Goal: Task Accomplishment & Management: Manage account settings

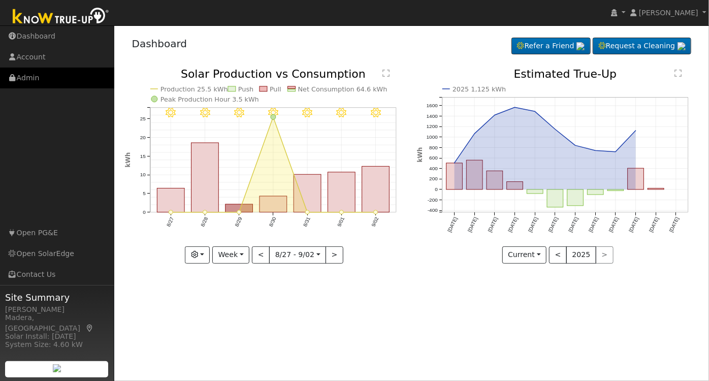
click at [32, 80] on link "Admin" at bounding box center [57, 78] width 114 height 21
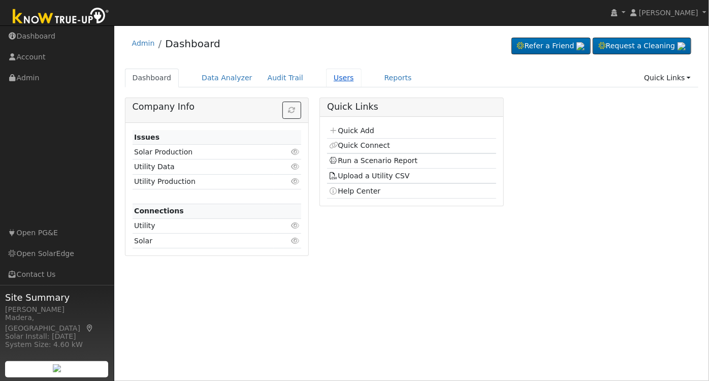
click at [326, 81] on link "Users" at bounding box center [344, 78] width 36 height 19
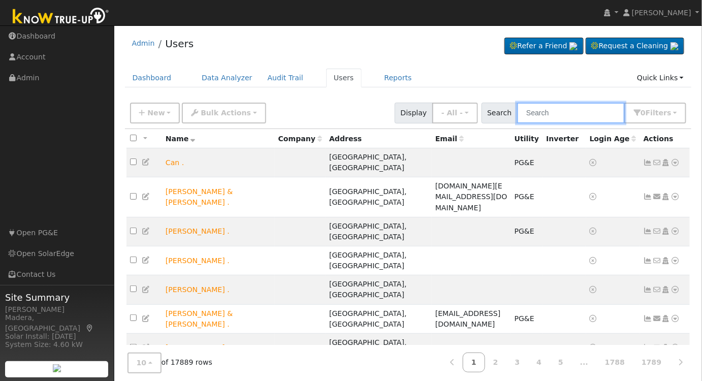
click at [545, 113] on input "text" at bounding box center [571, 113] width 108 height 21
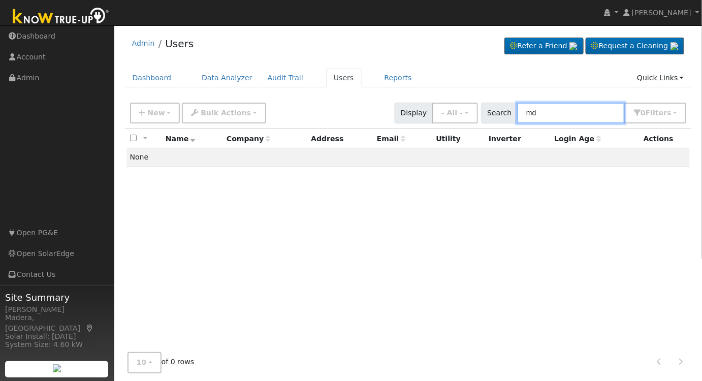
type input "m"
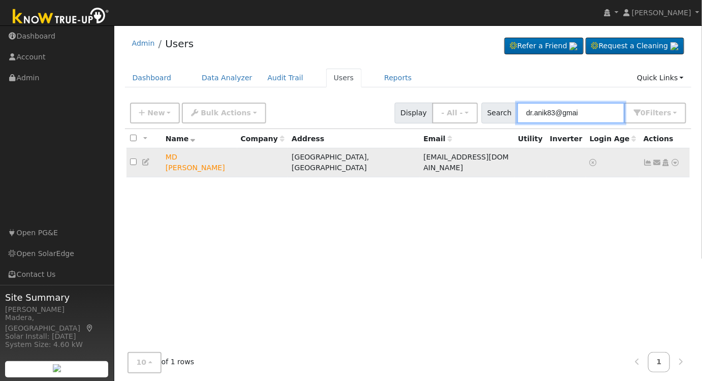
type input "dr.anik83@gmai"
click at [667, 159] on icon at bounding box center [665, 162] width 9 height 7
